Goal: Complete application form

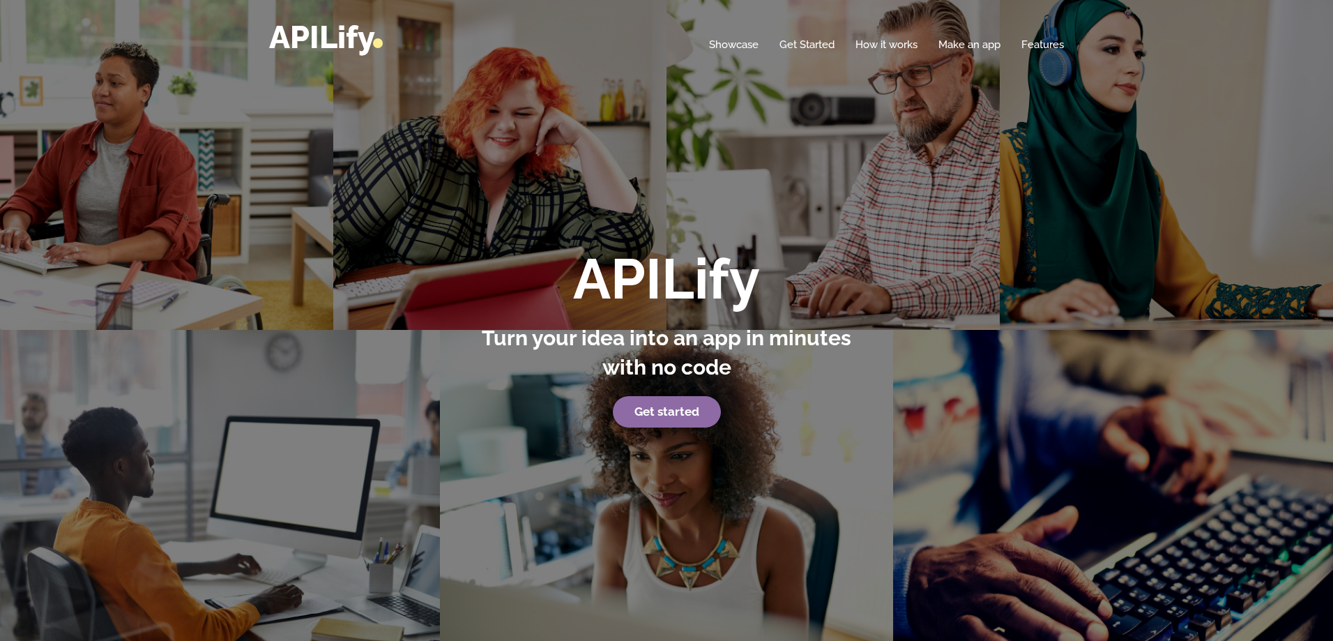
click at [682, 411] on strong "Get started" at bounding box center [667, 411] width 65 height 14
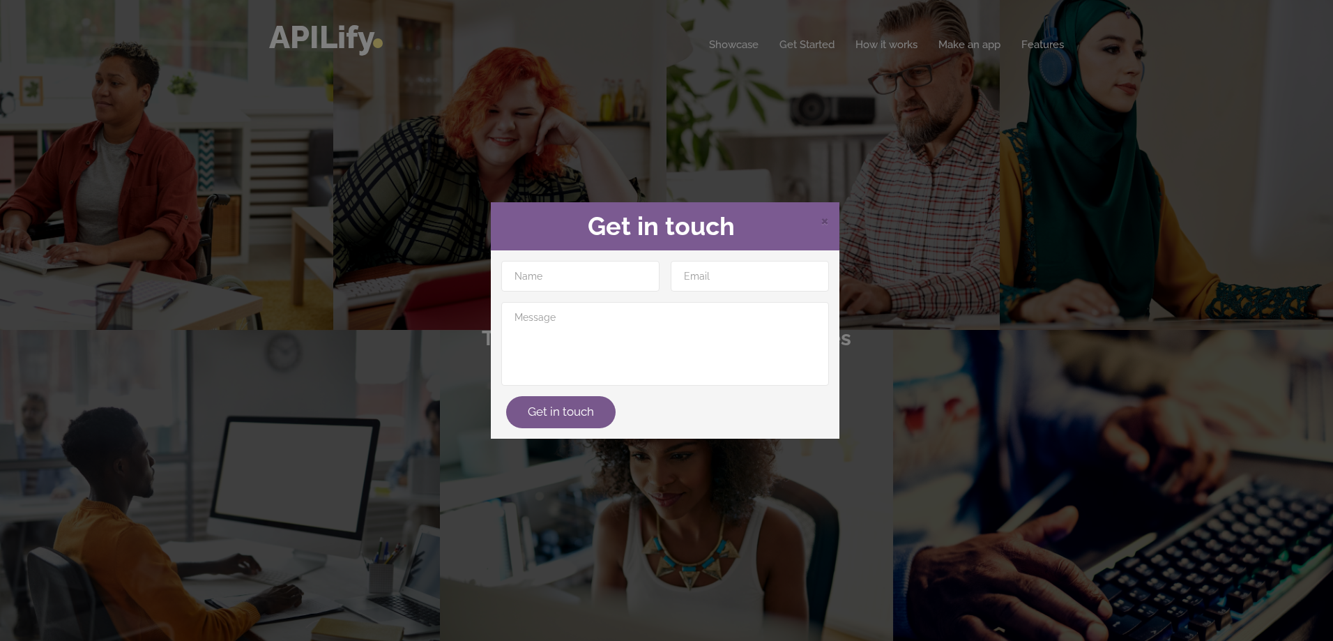
click at [886, 189] on div "× Get in touch Get in touch" at bounding box center [666, 320] width 1333 height 641
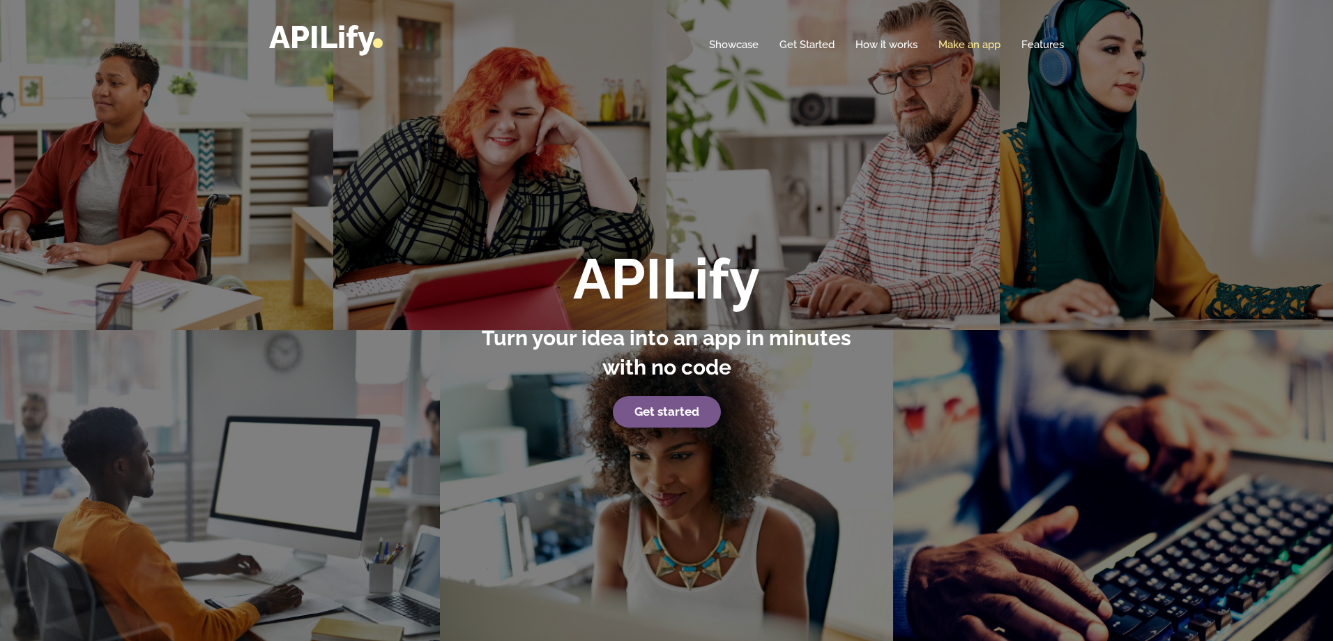
click at [992, 50] on link "Make an app" at bounding box center [970, 45] width 62 height 14
click at [981, 43] on link "Make an app" at bounding box center [970, 45] width 62 height 14
click at [690, 416] on strong "Get started" at bounding box center [667, 411] width 65 height 14
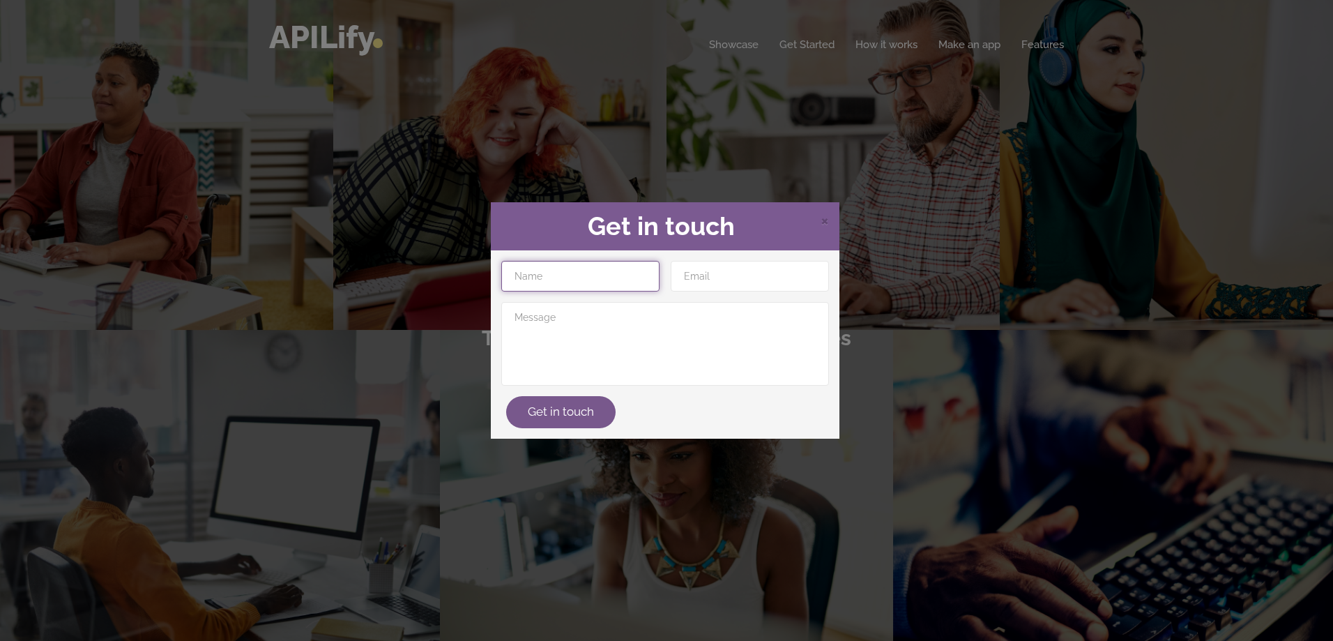
click at [616, 284] on input "text" at bounding box center [580, 276] width 158 height 31
type input "Ade Ibro"
click at [724, 273] on input "email" at bounding box center [750, 276] width 158 height 31
type input "ibroibro193@gmail.com"
click at [762, 273] on input "ibroibro193@gmail.com" at bounding box center [750, 276] width 158 height 31
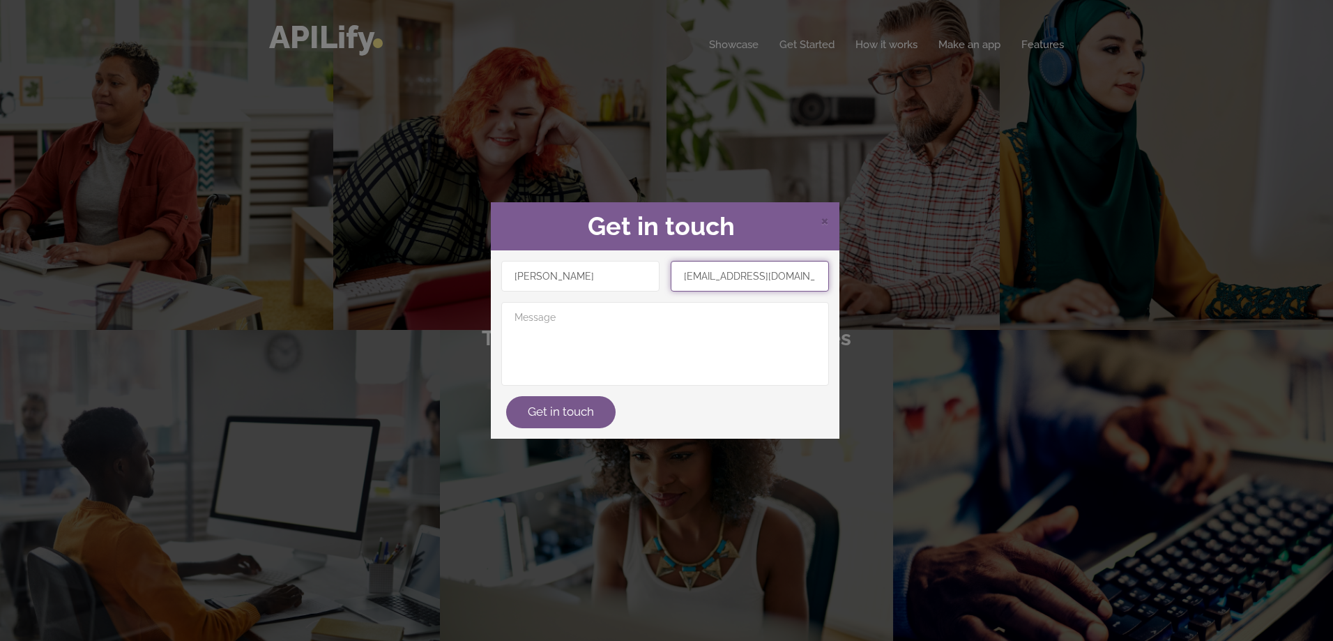
drag, startPoint x: 801, startPoint y: 282, endPoint x: 645, endPoint y: 290, distance: 155.7
click at [646, 289] on div "Ade Ibro ibroibro193@gmail.com Get in touch" at bounding box center [665, 344] width 339 height 167
click at [750, 271] on input "email" at bounding box center [750, 276] width 158 height 31
type input "ibroade140@gmail.com"
click at [748, 322] on textarea at bounding box center [665, 344] width 328 height 84
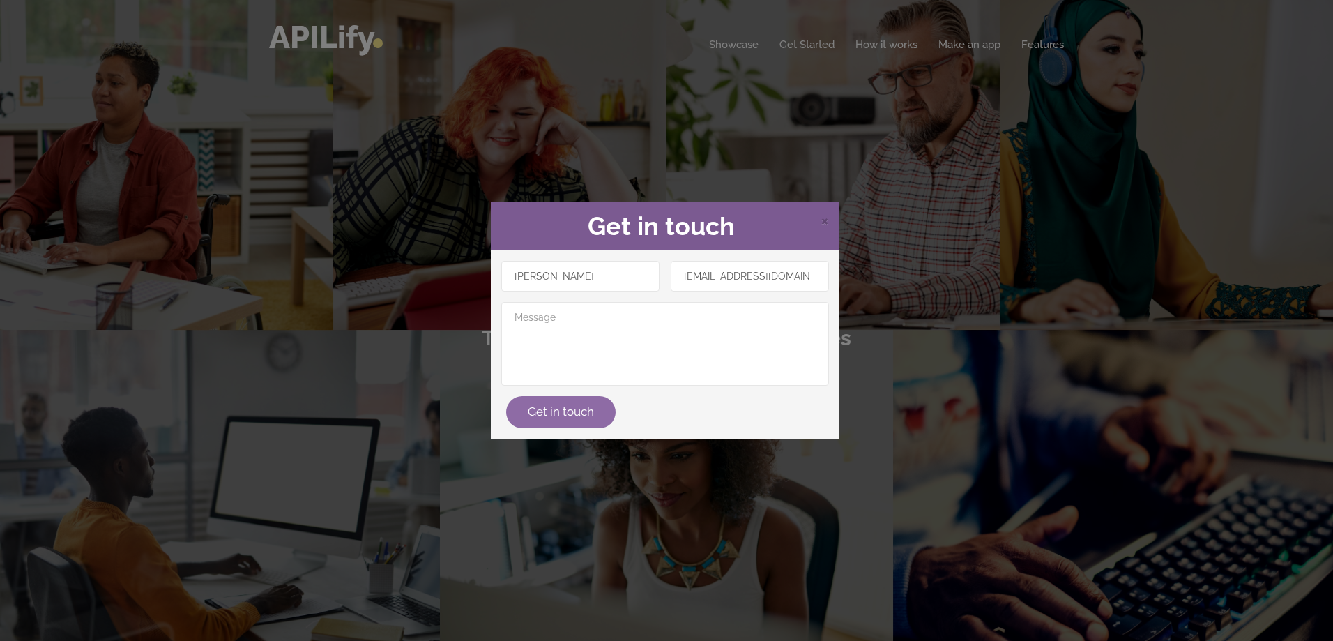
click at [550, 416] on button "Get in touch" at bounding box center [560, 412] width 109 height 32
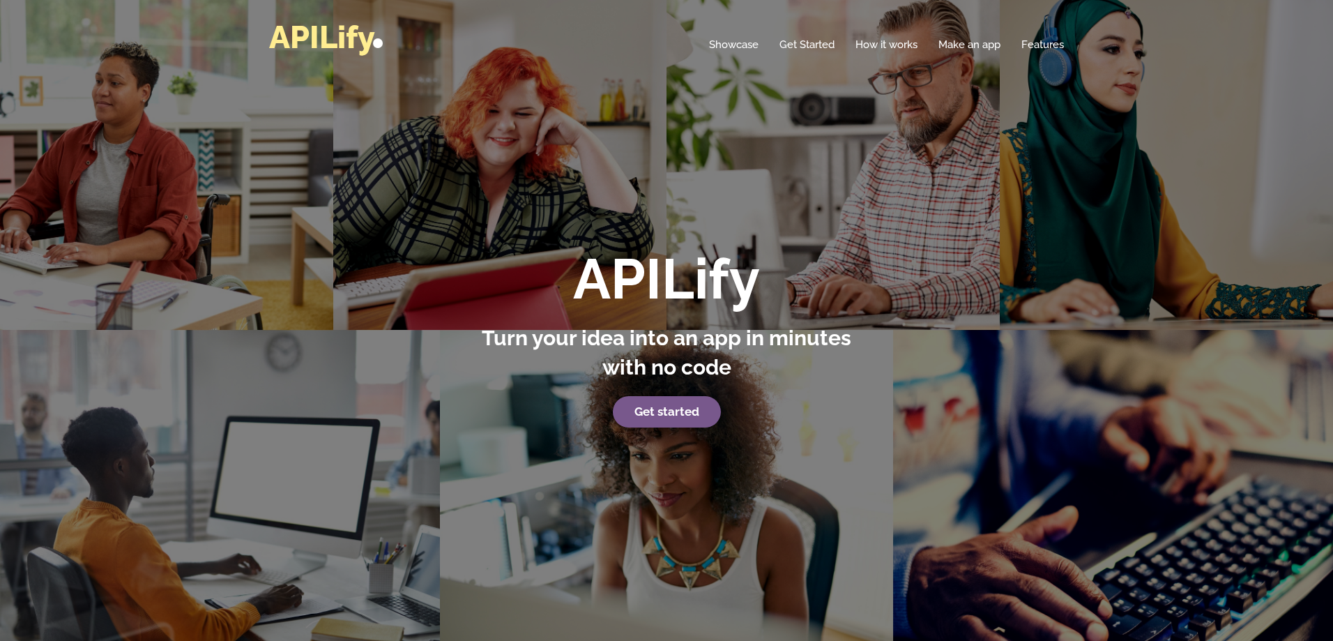
click at [361, 39] on link "APILify" at bounding box center [326, 37] width 114 height 37
